Goal: Complete application form

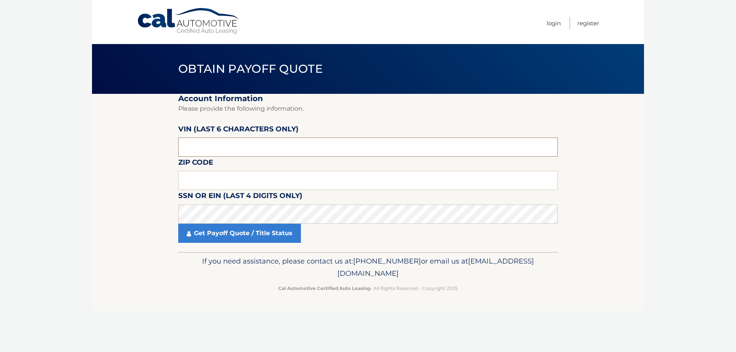
click at [248, 146] on input "text" at bounding box center [367, 147] width 379 height 19
drag, startPoint x: 248, startPoint y: 146, endPoint x: 169, endPoint y: 146, distance: 78.6
click at [171, 146] on section "Account Information Please provide the following information. [PERSON_NAME] (la…" at bounding box center [368, 173] width 552 height 158
type input "009944"
click at [193, 181] on input "text" at bounding box center [367, 180] width 379 height 19
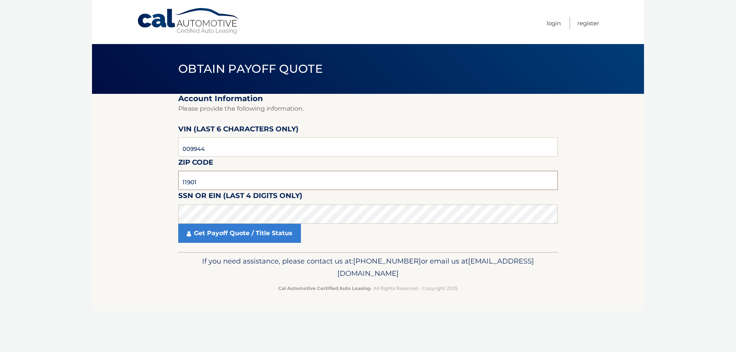
drag, startPoint x: 216, startPoint y: 184, endPoint x: 129, endPoint y: 182, distance: 86.6
click at [128, 184] on section "Account Information Please provide the following information. [PERSON_NAME] (la…" at bounding box center [368, 173] width 552 height 158
type input "11787"
click button "For Originating Dealer" at bounding box center [0, 0] width 0 height 0
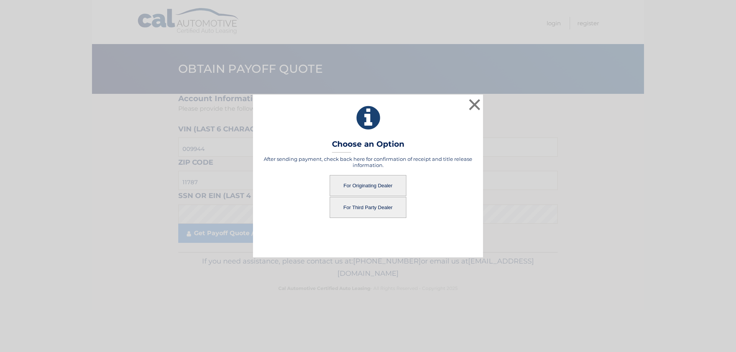
click at [361, 187] on button "For Originating Dealer" at bounding box center [368, 185] width 77 height 21
click at [361, 184] on button "For Originating Dealer" at bounding box center [368, 185] width 77 height 21
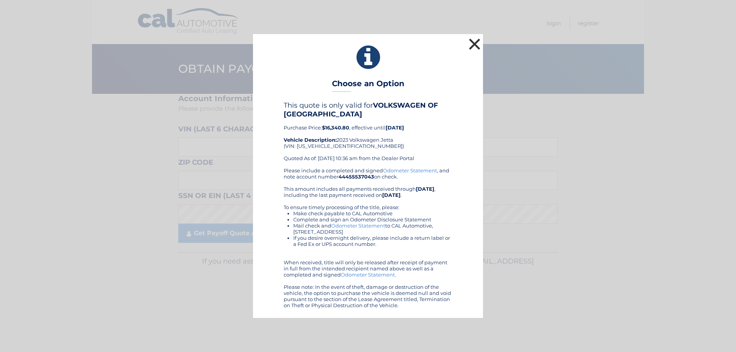
click at [476, 46] on button "×" at bounding box center [474, 43] width 15 height 15
